Goal: Information Seeking & Learning: Learn about a topic

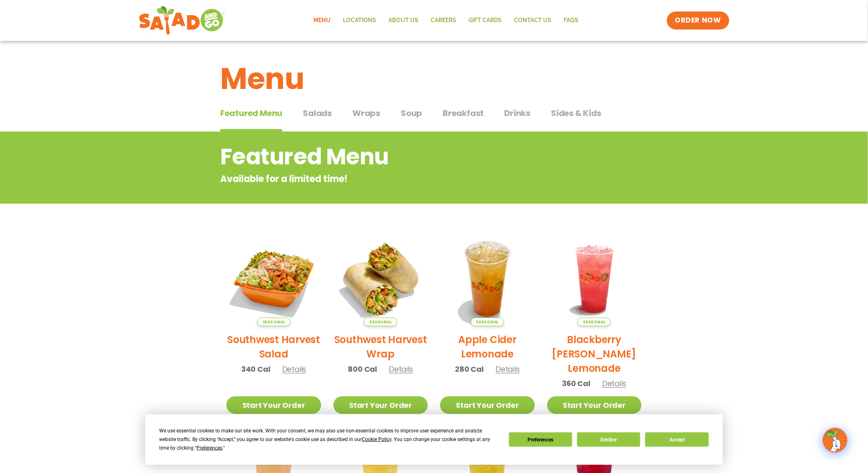
click at [313, 105] on div "Featured Menu Featured Menu Salads Salads Wraps Wraps Soup Soup Breakfast Break…" at bounding box center [433, 118] width 427 height 28
click at [319, 121] on button "Salads Salads" at bounding box center [317, 119] width 29 height 25
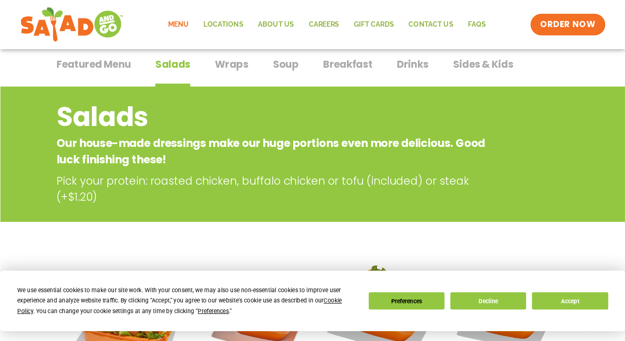
scroll to position [59, 0]
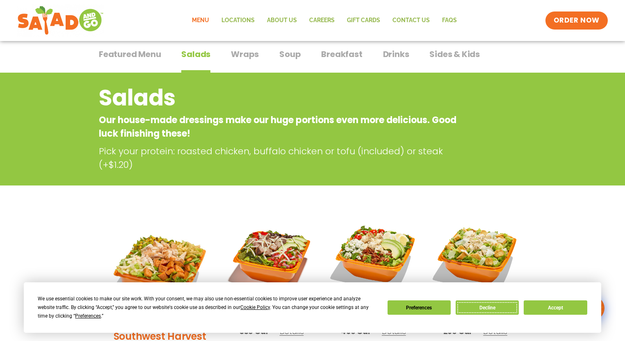
click at [490, 307] on button "Decline" at bounding box center [487, 307] width 63 height 14
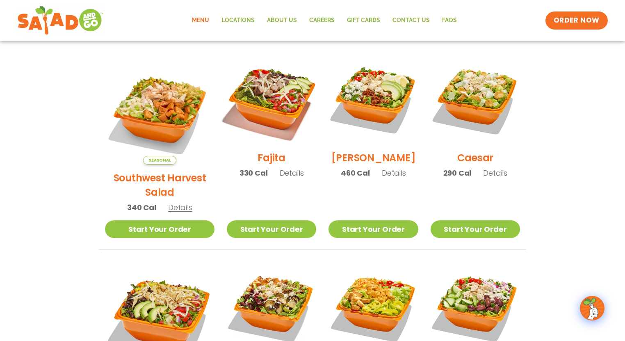
scroll to position [190, 0]
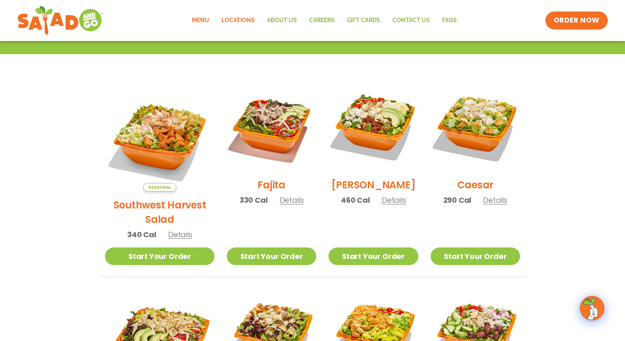
click at [226, 22] on link "Locations" at bounding box center [238, 20] width 46 height 19
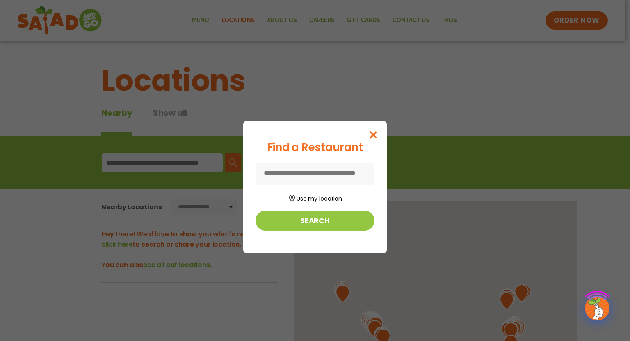
click at [210, 22] on div "Find a Restaurant Use my location Search" at bounding box center [315, 170] width 630 height 341
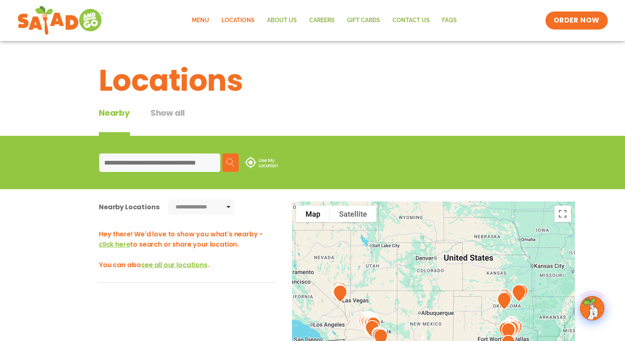
click at [207, 23] on link "Menu" at bounding box center [201, 20] width 30 height 19
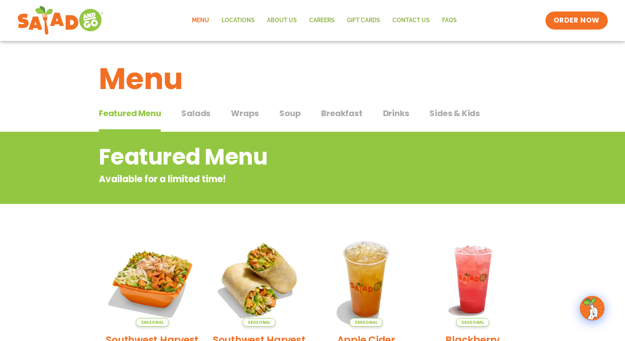
click at [196, 119] on button "Salads Salads" at bounding box center [195, 119] width 29 height 25
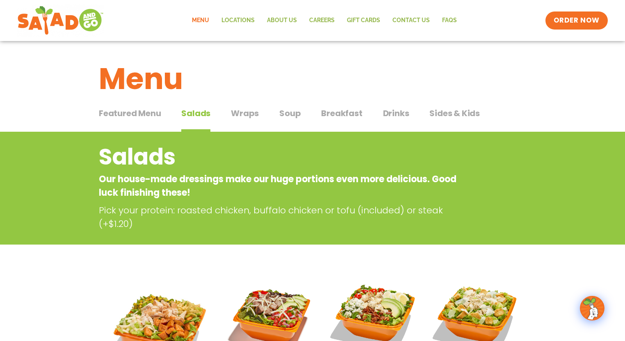
click at [294, 116] on span "Soup" at bounding box center [289, 113] width 21 height 12
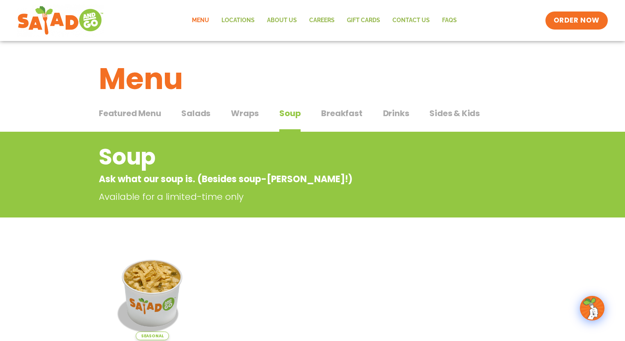
click at [347, 121] on button "Breakfast Breakfast" at bounding box center [341, 119] width 41 height 25
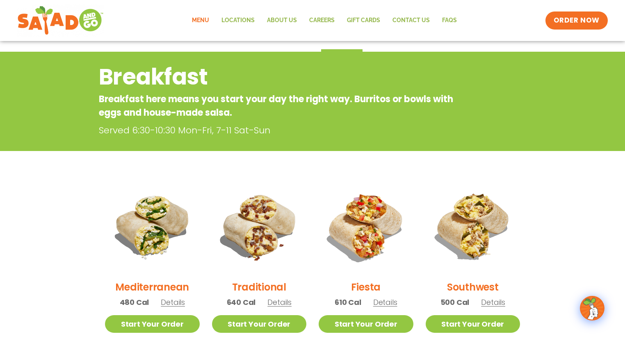
scroll to position [66, 0]
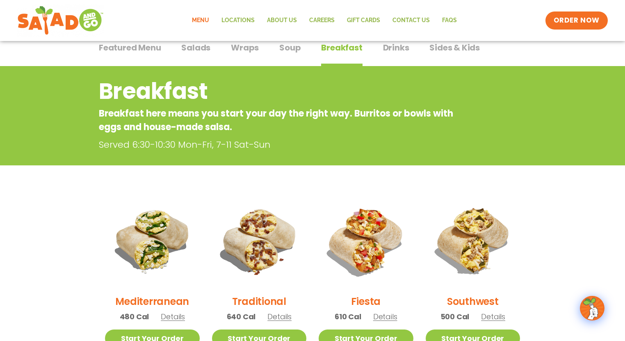
click at [256, 48] on span "Wraps" at bounding box center [245, 47] width 28 height 12
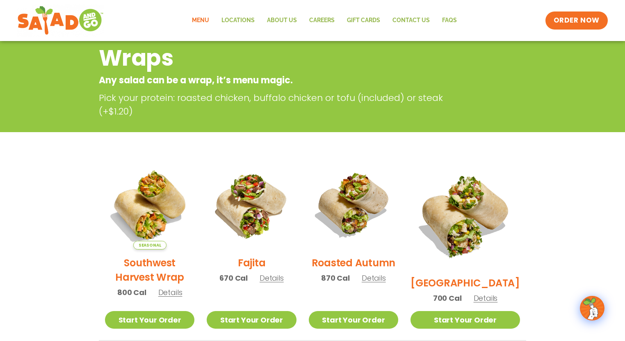
scroll to position [43, 0]
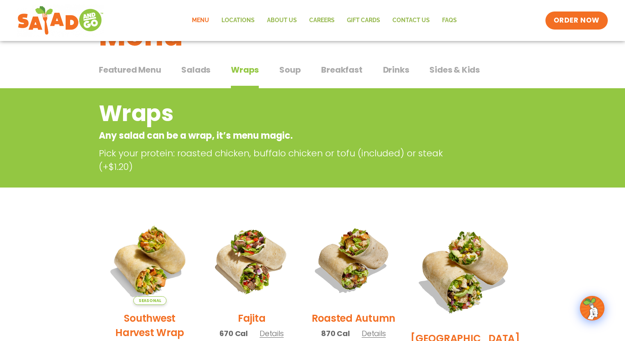
click at [194, 75] on span "Salads" at bounding box center [195, 70] width 29 height 12
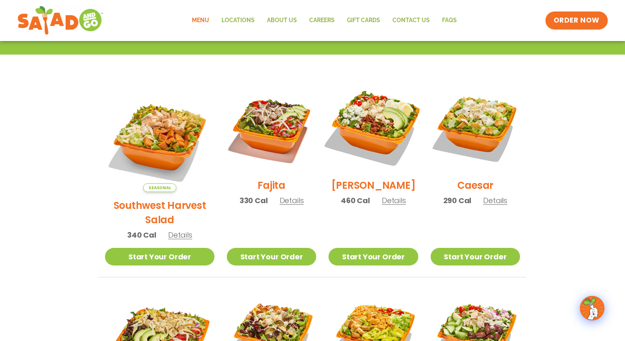
scroll to position [197, 0]
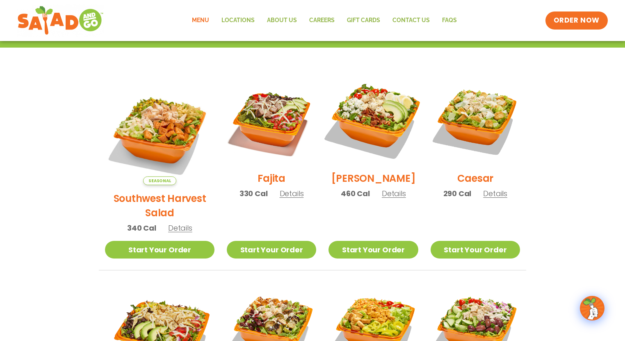
click at [351, 128] on img at bounding box center [373, 120] width 105 height 105
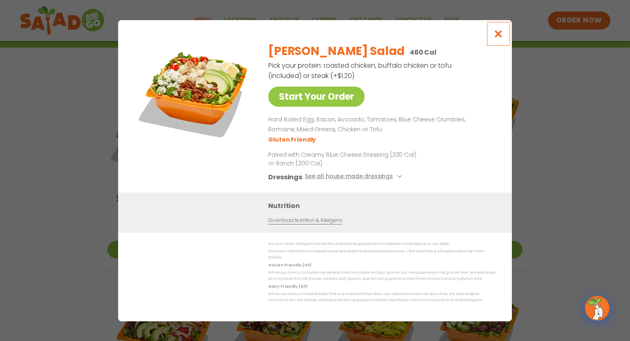
click at [500, 36] on icon "Close modal" at bounding box center [498, 34] width 10 height 9
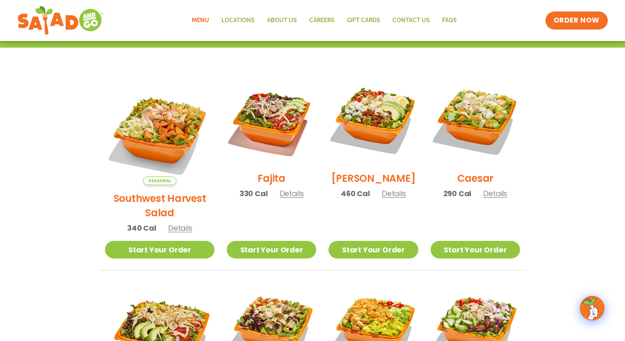
click at [383, 199] on span "Details" at bounding box center [394, 193] width 24 height 10
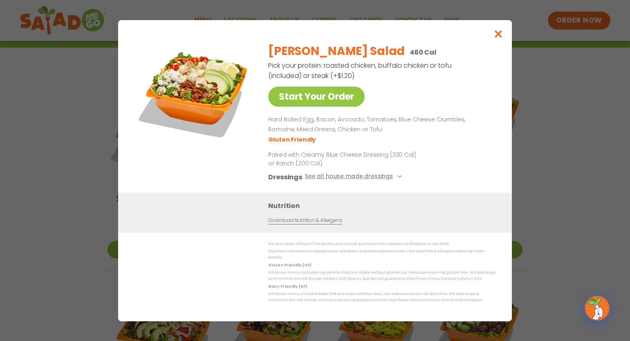
click at [404, 182] on div "Dressings See all house made dressings" at bounding box center [380, 176] width 224 height 10
click at [398, 182] on button "See all house made dressings" at bounding box center [355, 176] width 100 height 10
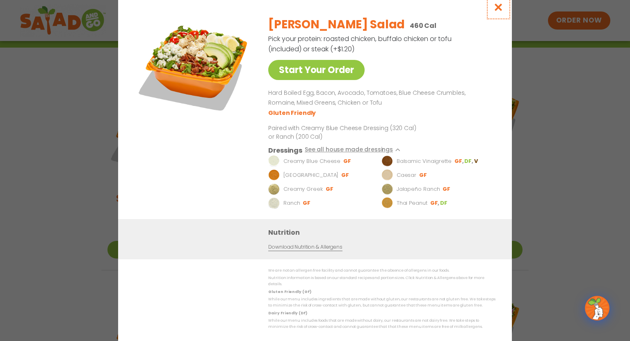
click at [498, 7] on icon "Close modal" at bounding box center [498, 7] width 10 height 9
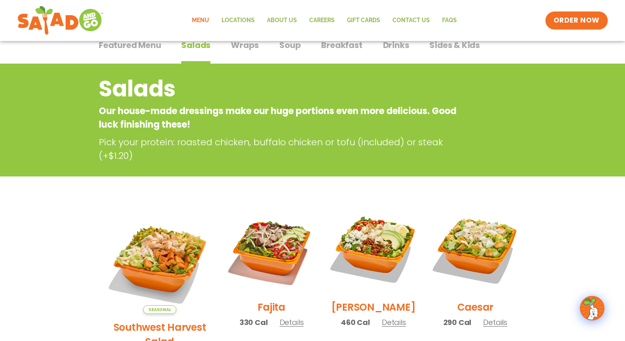
scroll to position [66, 0]
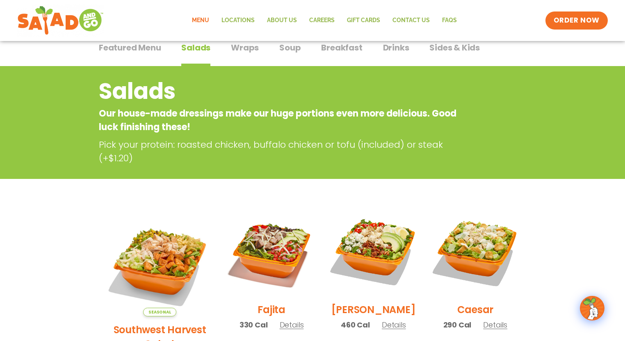
click at [289, 51] on span "Soup" at bounding box center [289, 47] width 21 height 12
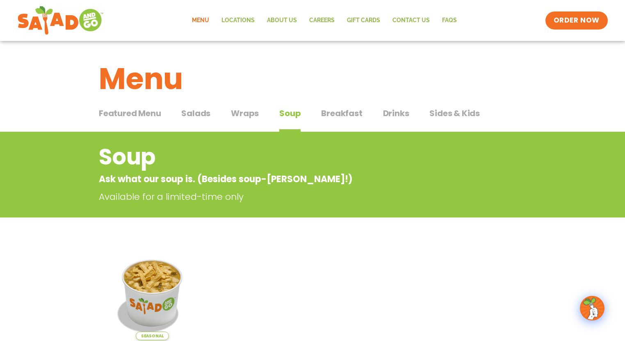
click at [386, 118] on span "Drinks" at bounding box center [396, 113] width 26 height 12
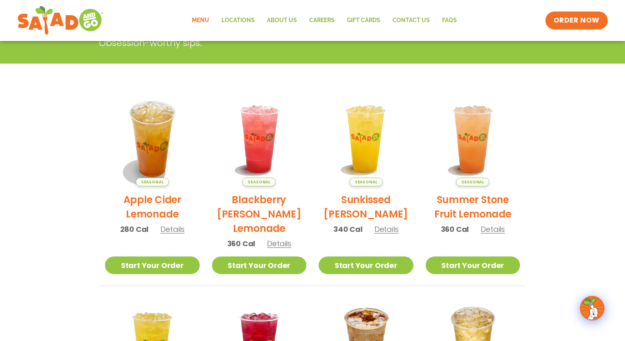
scroll to position [153, 0]
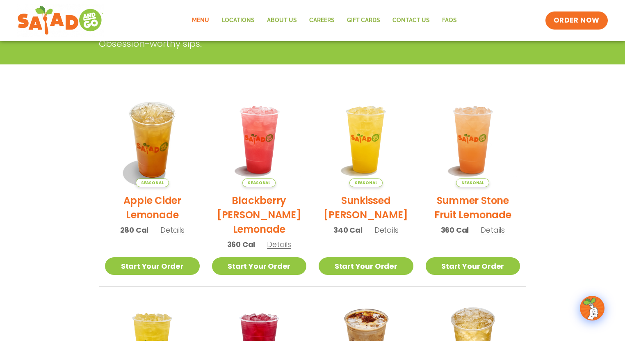
click at [389, 229] on span "Details" at bounding box center [386, 230] width 24 height 10
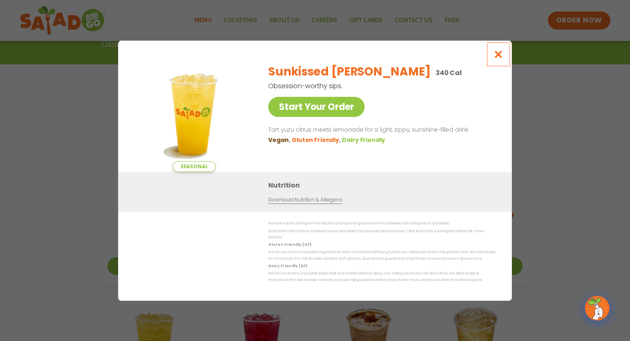
click at [497, 56] on icon "Close modal" at bounding box center [498, 54] width 10 height 9
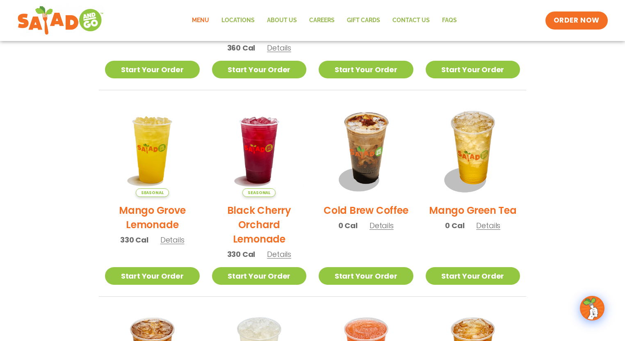
scroll to position [350, 0]
